Goal: Information Seeking & Learning: Learn about a topic

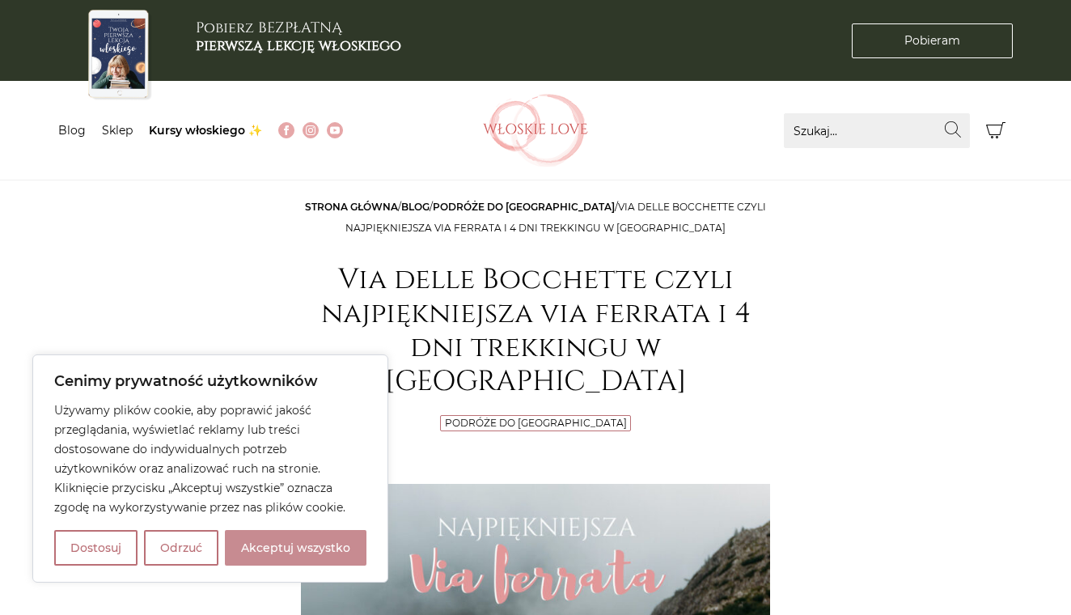
click at [309, 556] on button "Akceptuj wszystko" at bounding box center [296, 548] width 142 height 36
checkbox input "true"
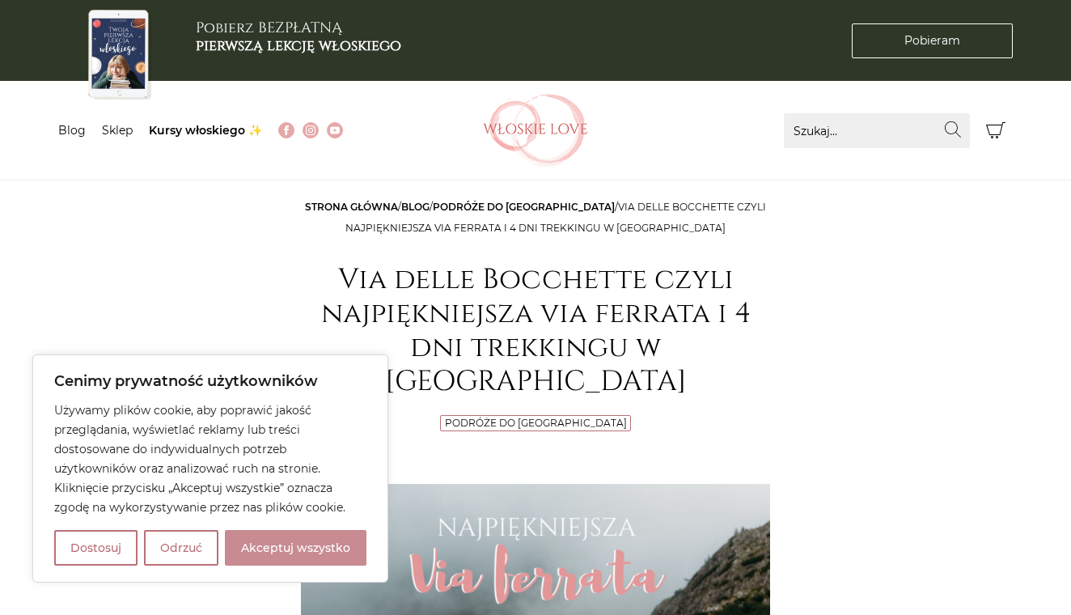
checkbox input "true"
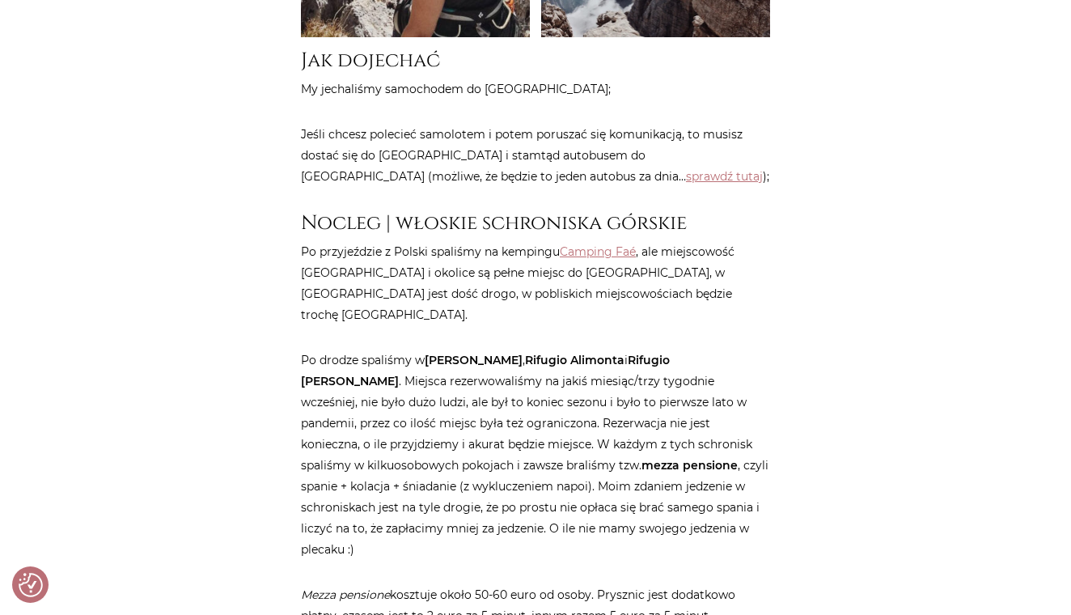
scroll to position [1601, 0]
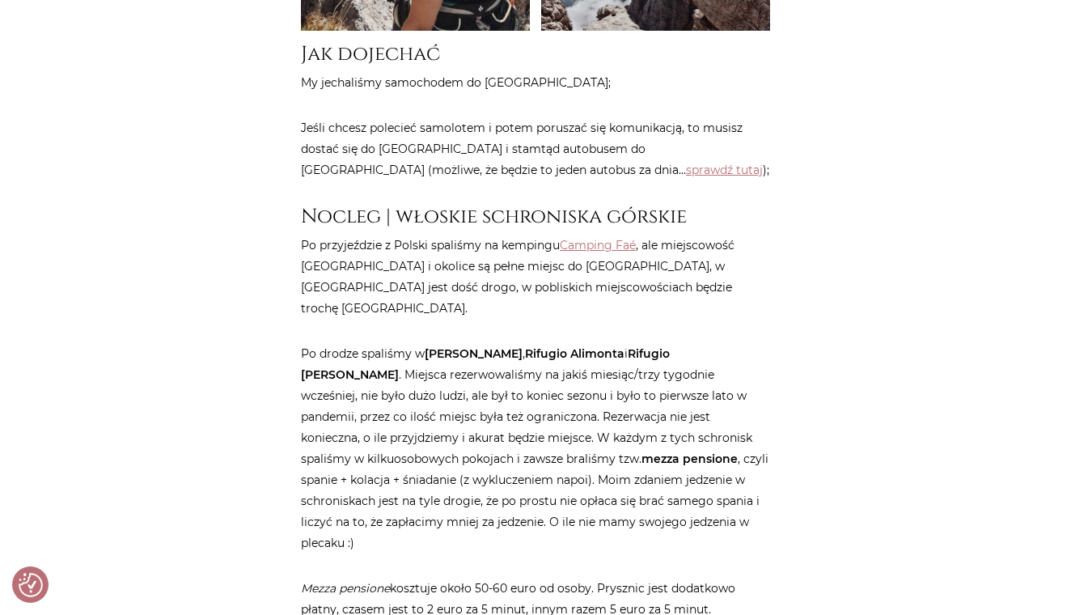
drag, startPoint x: 426, startPoint y: 299, endPoint x: 517, endPoint y: 297, distance: 90.7
click at [517, 343] on p "Po drodze spaliśmy w Rifugio [PERSON_NAME] , [PERSON_NAME] i [PERSON_NAME] . Mi…" at bounding box center [535, 448] width 469 height 210
click at [510, 346] on strong "[PERSON_NAME]" at bounding box center [474, 353] width 98 height 15
click at [434, 346] on strong "[PERSON_NAME]" at bounding box center [474, 353] width 98 height 15
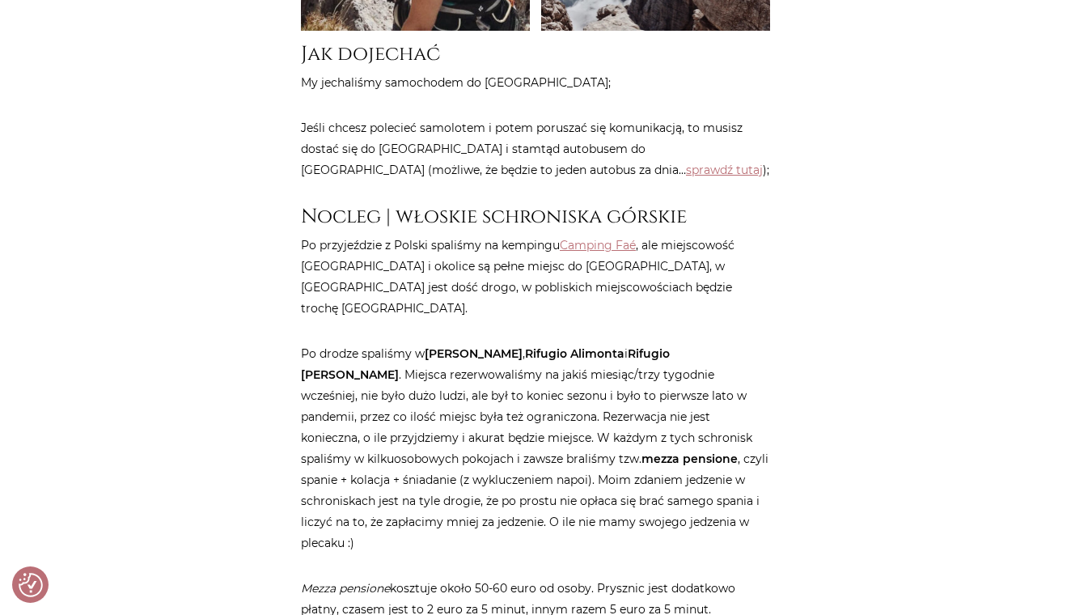
click at [649, 346] on strong "Rifugio [PERSON_NAME]" at bounding box center [485, 364] width 369 height 36
drag, startPoint x: 630, startPoint y: 295, endPoint x: 749, endPoint y: 291, distance: 119.8
click at [670, 346] on strong "Rifugio [PERSON_NAME]" at bounding box center [485, 364] width 369 height 36
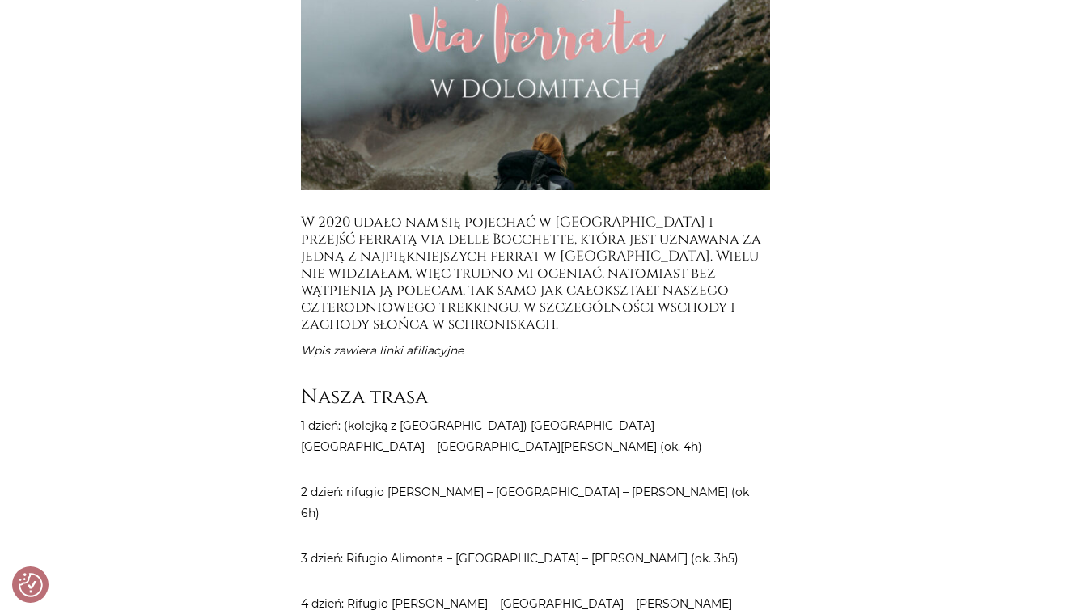
scroll to position [554, 0]
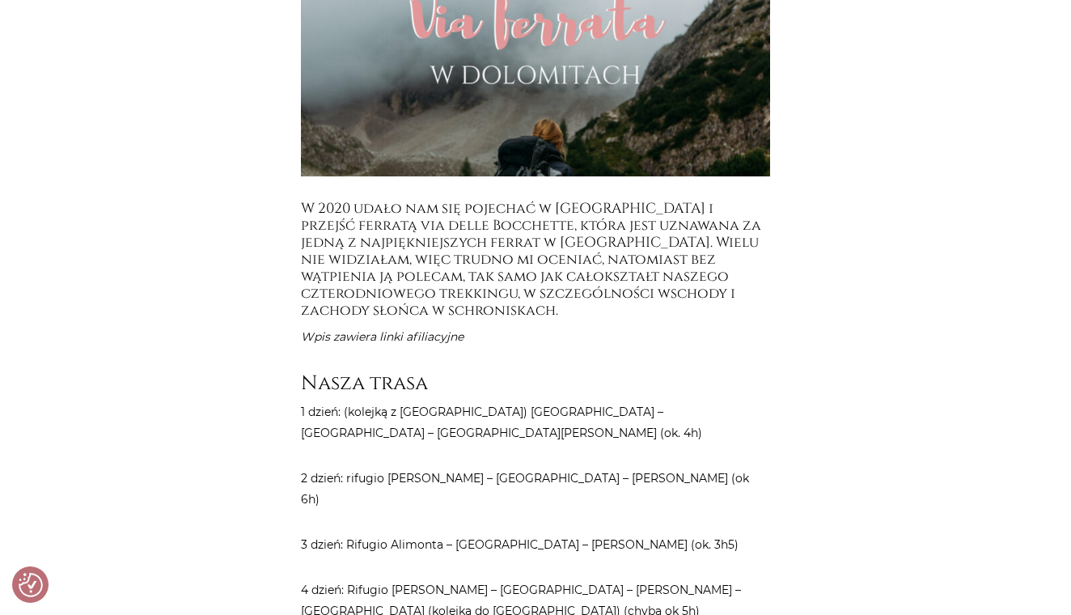
drag, startPoint x: 300, startPoint y: 373, endPoint x: 580, endPoint y: 582, distance: 349.3
copy article "1 dzień: (kolejką z [GEOGRAPHIC_DATA]) [GEOGRAPHIC_DATA] – [GEOGRAPHIC_DATA] Be…"
